Goal: Communication & Community: Answer question/provide support

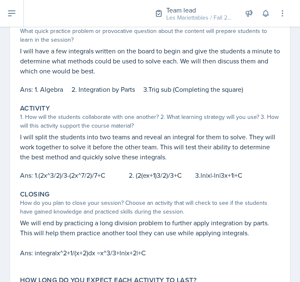
click at [134, 156] on p "I will split the students into two teams and reveal an integral for them to sol…" at bounding box center [149, 147] width 259 height 30
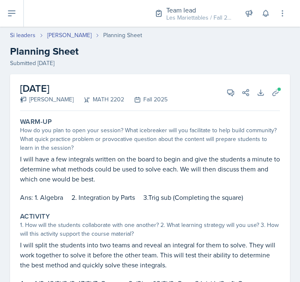
click at [83, 207] on div "Warm-Up How do you plan to open your session? What icebreaker will you facilita…" at bounding box center [149, 270] width 259 height 312
click at [269, 96] on button "Uploads" at bounding box center [275, 92] width 15 height 15
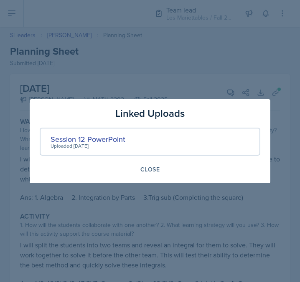
click at [274, 93] on div at bounding box center [150, 141] width 300 height 282
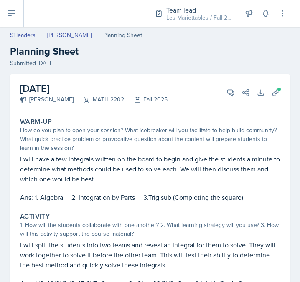
click at [228, 186] on p at bounding box center [149, 188] width 259 height 8
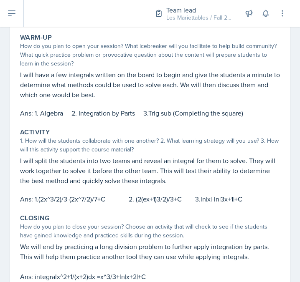
scroll to position [113, 0]
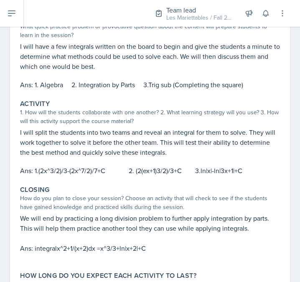
click at [75, 266] on div "Warm-Up How do you plan to open your session? What icebreaker will you facilita…" at bounding box center [149, 158] width 259 height 312
click at [101, 153] on p "I will split the students into two teams and reveal an integral for them to sol…" at bounding box center [149, 142] width 259 height 30
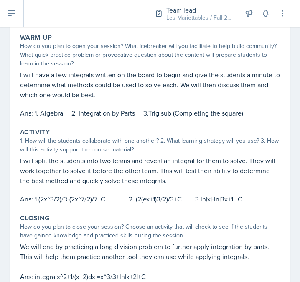
click at [62, 164] on p "I will split the students into two teams and reveal an integral for them to sol…" at bounding box center [149, 171] width 259 height 30
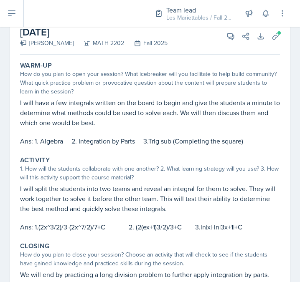
scroll to position [28, 0]
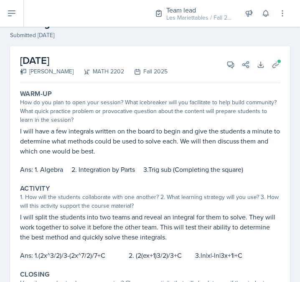
click at [222, 69] on div "[DATE] [PERSON_NAME] MATH 2202 Fall 2025 View Comments Comments Send Share Down…" at bounding box center [149, 64] width 259 height 37
click at [230, 68] on icon at bounding box center [230, 64] width 8 height 8
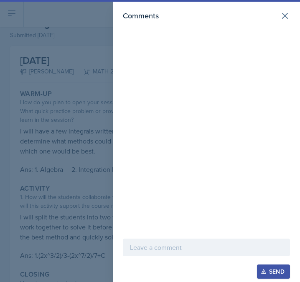
click at [186, 242] on div at bounding box center [206, 248] width 167 height 18
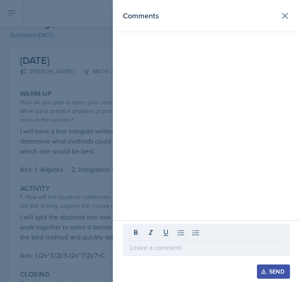
click at [88, 143] on div at bounding box center [150, 141] width 300 height 282
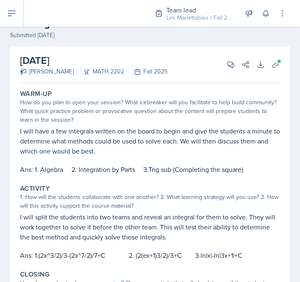
click at [196, 161] on p at bounding box center [149, 160] width 259 height 8
click at [227, 69] on button "View Comments" at bounding box center [230, 64] width 15 height 15
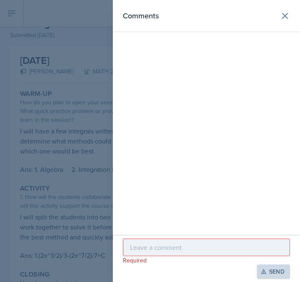
click at [182, 237] on div "Required Send" at bounding box center [206, 258] width 187 height 47
click at [181, 246] on p at bounding box center [206, 247] width 153 height 10
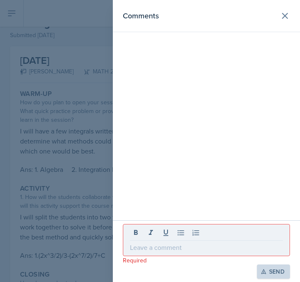
click at [35, 235] on div at bounding box center [150, 141] width 300 height 282
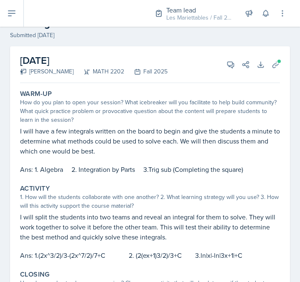
click at [153, 174] on p "Ans: 1. Algebra 2. Integration by Parts 3.Trig sub (Completing the square)" at bounding box center [149, 169] width 259 height 10
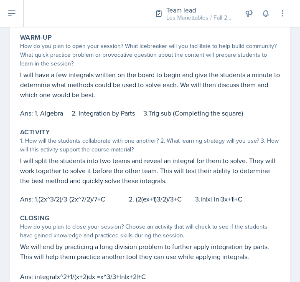
scroll to position [56, 0]
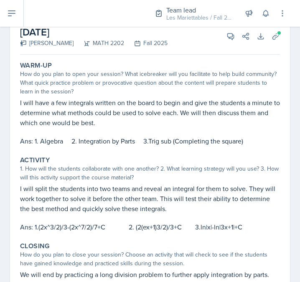
click at [231, 124] on p "I will have a few integrals written on the board to begin and give the students…" at bounding box center [149, 113] width 259 height 30
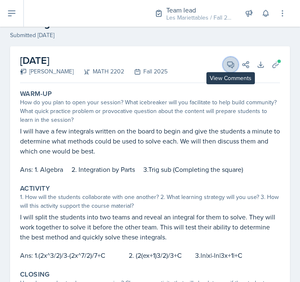
click at [231, 62] on icon at bounding box center [230, 65] width 6 height 6
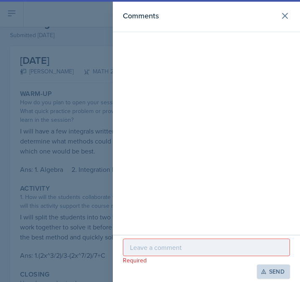
click at [170, 240] on div at bounding box center [206, 248] width 167 height 18
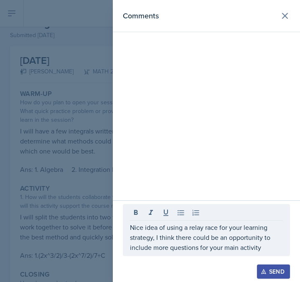
click at [31, 165] on div at bounding box center [150, 141] width 300 height 282
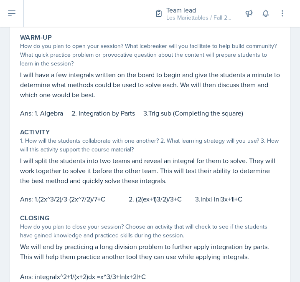
scroll to position [113, 0]
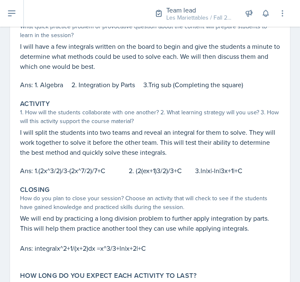
click at [143, 140] on p "I will split the students into two teams and reveal an integral for them to sol…" at bounding box center [149, 142] width 259 height 30
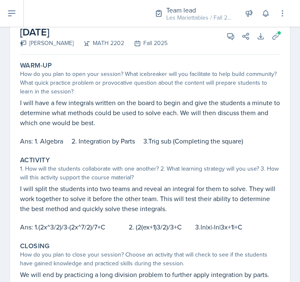
scroll to position [28, 0]
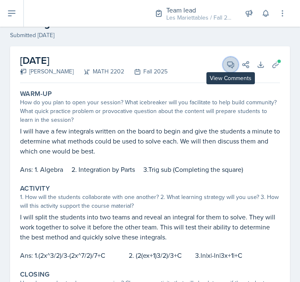
click at [228, 59] on button "View Comments" at bounding box center [230, 64] width 15 height 15
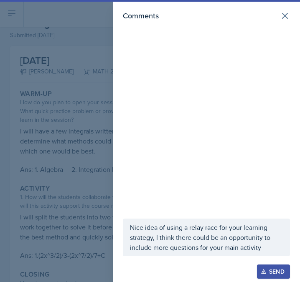
click at [262, 247] on p "Nice idea of using a relay race for your learning strategy, I think there could…" at bounding box center [206, 237] width 153 height 30
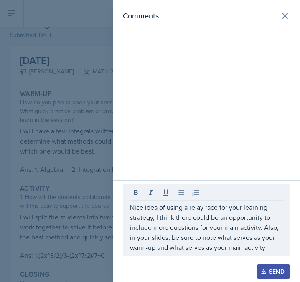
click at [131, 246] on p "Nice idea of using a relay race for your learning strategy, I think there could…" at bounding box center [206, 227] width 153 height 50
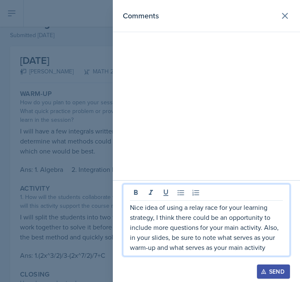
click at [73, 218] on div at bounding box center [150, 141] width 300 height 282
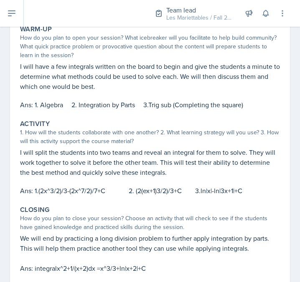
scroll to position [113, 0]
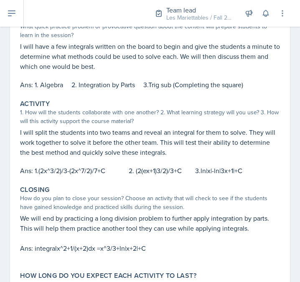
click at [137, 169] on p "Ans: 1.(2x^3/2)/3-(2x^7/2)/7+C 2. (2(ex+1)3/2)/3+C 3.ln|x|-ln|3x+1|+C" at bounding box center [149, 171] width 259 height 10
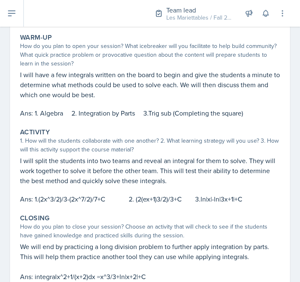
scroll to position [56, 0]
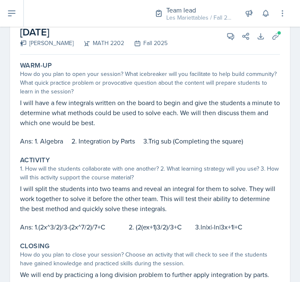
click at [224, 40] on div "[DATE] [PERSON_NAME] MATH 2202 Fall 2025 View Comments Comments Nice idea of us…" at bounding box center [149, 36] width 259 height 37
click at [225, 40] on button "View Comments" at bounding box center [230, 36] width 15 height 15
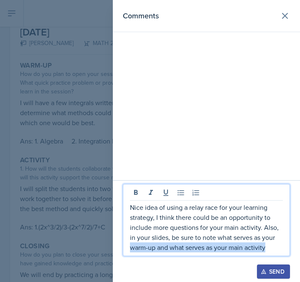
drag, startPoint x: 268, startPoint y: 245, endPoint x: 132, endPoint y: 254, distance: 136.7
click at [132, 254] on div "Nice idea of using a relay race for your learning strategy, I think there could…" at bounding box center [206, 220] width 167 height 72
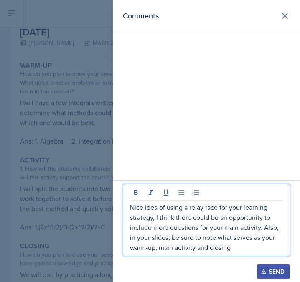
click at [268, 271] on div "Send" at bounding box center [273, 271] width 22 height 7
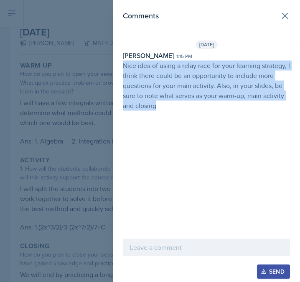
drag, startPoint x: 192, startPoint y: 107, endPoint x: 119, endPoint y: 67, distance: 83.1
click at [119, 67] on div "[PERSON_NAME] 1:15 pm Nice idea of using a relay race for your learning strateg…" at bounding box center [206, 80] width 187 height 60
copy p "Nice idea of using a relay race for your learning strategy, I think there could…"
click at [73, 118] on div at bounding box center [150, 141] width 300 height 282
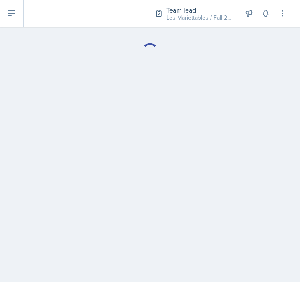
select select "Planning Sheets"
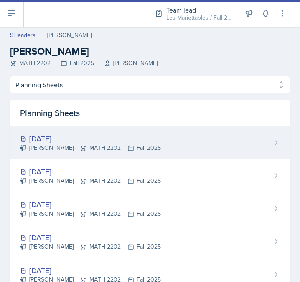
click at [77, 135] on div "[DATE]" at bounding box center [90, 138] width 141 height 11
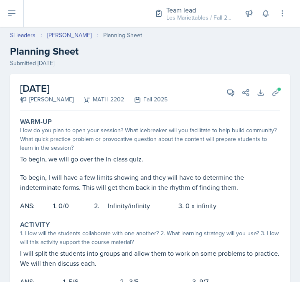
click at [181, 154] on div "Warm-Up How do you plan to open your session? What icebreaker will you facilita…" at bounding box center [150, 164] width 266 height 100
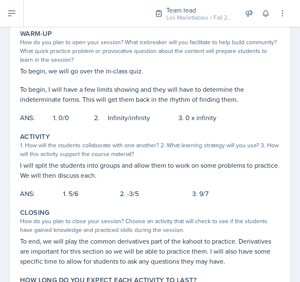
scroll to position [60, 0]
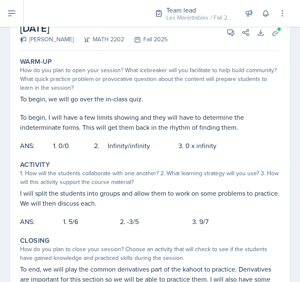
click at [277, 24] on div "Team lead Les Mariettables / Fall 2025 Team lead Doofenshmirtz Evil Inc. / Spri…" at bounding box center [215, 13] width 144 height 27
click at [276, 30] on icon at bounding box center [275, 32] width 6 height 6
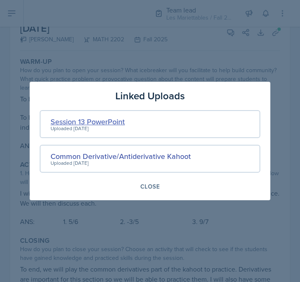
click at [86, 121] on div "Session 13 PowerPoint" at bounding box center [87, 121] width 74 height 11
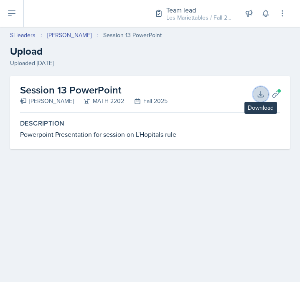
click at [258, 92] on icon at bounding box center [260, 94] width 8 height 8
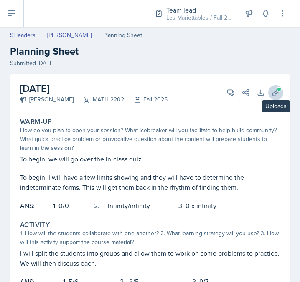
drag, startPoint x: 282, startPoint y: 98, endPoint x: 281, endPoint y: 94, distance: 4.3
click at [281, 94] on div "[DATE] [PERSON_NAME] MATH 2202 Fall 2025 View Comments Comments Send Share Down…" at bounding box center [149, 240] width 279 height 332
click at [270, 95] on button "Uploads" at bounding box center [275, 92] width 15 height 15
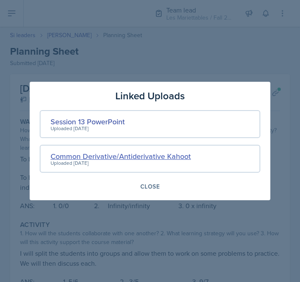
click at [176, 151] on div "Common Derivative/Antiderivative Kahoot" at bounding box center [120, 156] width 140 height 11
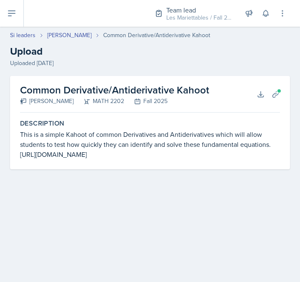
drag, startPoint x: 181, startPoint y: 161, endPoint x: 4, endPoint y: 149, distance: 177.3
click at [4, 149] on div "Common Derivative/Antiderivative Kahoot [PERSON_NAME] MATH 2202 Fall 2025 Downl…" at bounding box center [150, 132] width 300 height 113
drag, startPoint x: 21, startPoint y: 154, endPoint x: 153, endPoint y: 145, distance: 132.6
click at [124, 163] on div "Description This is a simple Kahoot of common Derivatives and Antiderivatives w…" at bounding box center [150, 139] width 266 height 47
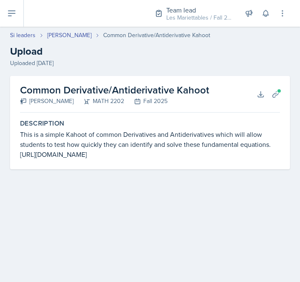
drag, startPoint x: 21, startPoint y: 154, endPoint x: 174, endPoint y: 160, distance: 153.6
click at [174, 159] on div "This is a simple Kahoot of common Derivatives and Antiderivatives which will al…" at bounding box center [149, 144] width 259 height 30
copy div "[URL][DOMAIN_NAME]"
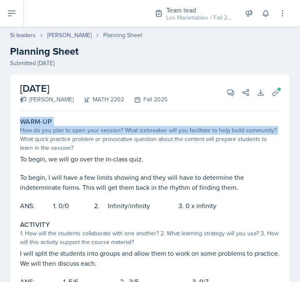
drag, startPoint x: 294, startPoint y: 101, endPoint x: 292, endPoint y: 128, distance: 26.7
click at [292, 128] on div "[DATE] [PERSON_NAME] MATH 2202 Fall 2025 View Comments Comments Send Share Down…" at bounding box center [150, 250] width 300 height 352
drag, startPoint x: 293, startPoint y: 140, endPoint x: 292, endPoint y: 147, distance: 7.5
click at [292, 147] on div "[DATE] [PERSON_NAME] MATH 2202 Fall 2025 View Comments Comments Send Share Down…" at bounding box center [150, 250] width 300 height 352
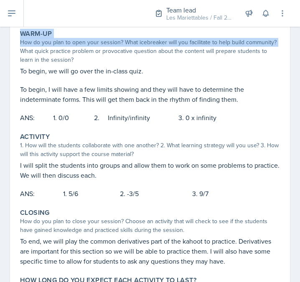
scroll to position [60, 0]
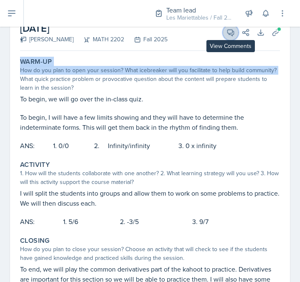
click at [234, 32] on icon at bounding box center [230, 33] width 6 height 6
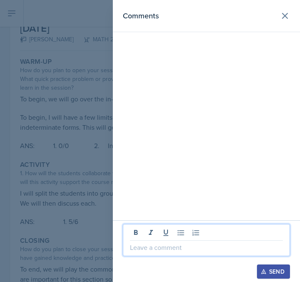
click at [162, 247] on p at bounding box center [206, 247] width 153 height 10
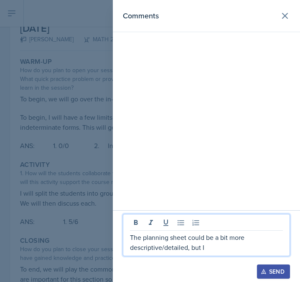
click at [146, 245] on p "The planning sheet could be a bit more descriptive/detailed, but I" at bounding box center [206, 242] width 153 height 20
click at [209, 244] on p "The planning sheet could be a bit more descriptive/detailed, but I" at bounding box center [206, 242] width 153 height 20
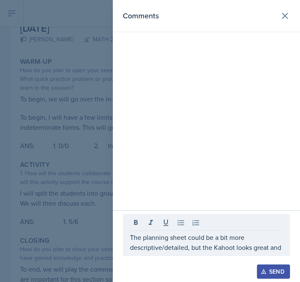
click at [291, 195] on div "Comments" at bounding box center [206, 105] width 187 height 210
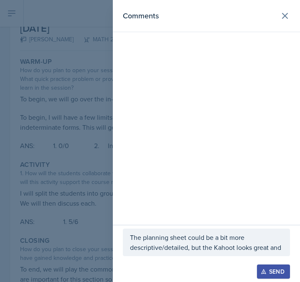
click at [154, 244] on p "The planning sheet could be a bit more descriptive/detailed, but the Kahoot loo…" at bounding box center [206, 242] width 153 height 20
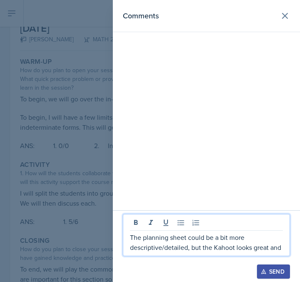
click at [247, 247] on p "The planning sheet could be a bit more descriptive/detailed, but the Kahoot loo…" at bounding box center [206, 242] width 153 height 20
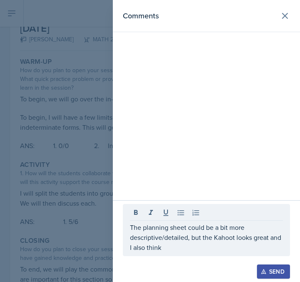
click at [149, 242] on p "The planning sheet could be a bit more descriptive/detailed, but the Kahoot loo…" at bounding box center [206, 237] width 153 height 30
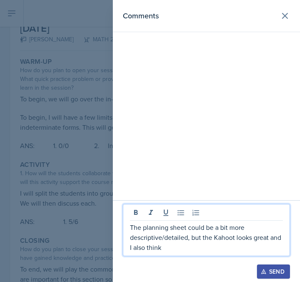
click at [285, 247] on div "The planning sheet could be a bit more descriptive/detailed, but the Kahoot loo…" at bounding box center [206, 230] width 167 height 52
click at [282, 247] on p "The planning sheet could be a bit more descriptive/detailed, but the Kahoot loo…" at bounding box center [206, 237] width 153 height 30
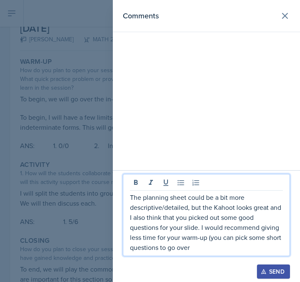
click at [228, 241] on p "The planning sheet could be a bit more descriptive/detailed, but the Kahoot loo…" at bounding box center [206, 222] width 153 height 60
click at [232, 239] on p "The planning sheet could be a bit more descriptive/detailed, but the Kahoot loo…" at bounding box center [206, 222] width 153 height 60
click at [207, 245] on p "The planning sheet could be a bit more descriptive/detailed, but the Kahoot loo…" at bounding box center [206, 222] width 153 height 60
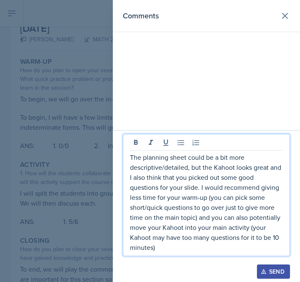
click at [54, 162] on div at bounding box center [150, 141] width 300 height 282
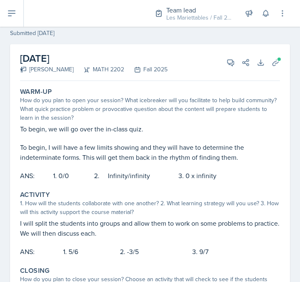
scroll to position [0, 0]
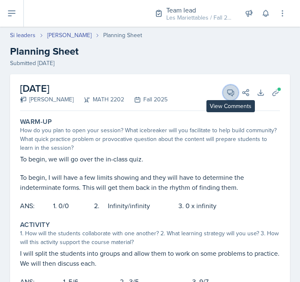
click at [228, 95] on icon at bounding box center [230, 92] width 8 height 8
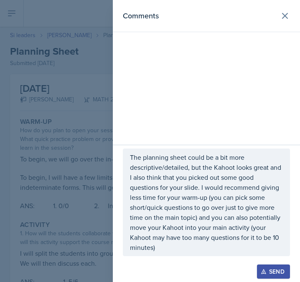
click at [266, 271] on icon "button" at bounding box center [263, 272] width 6 height 6
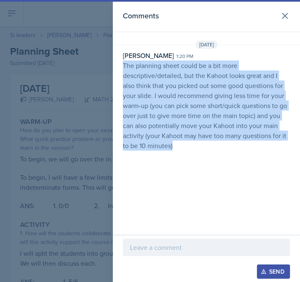
drag, startPoint x: 169, startPoint y: 138, endPoint x: 118, endPoint y: 67, distance: 87.5
click at [118, 67] on div "[PERSON_NAME] 1:20 pm The planning sheet could be a bit more descriptive/detail…" at bounding box center [206, 100] width 187 height 100
copy p "The planning sheet could be a bit more descriptive/detailed, but the Kahoot loo…"
